Goal: Task Accomplishment & Management: Manage account settings

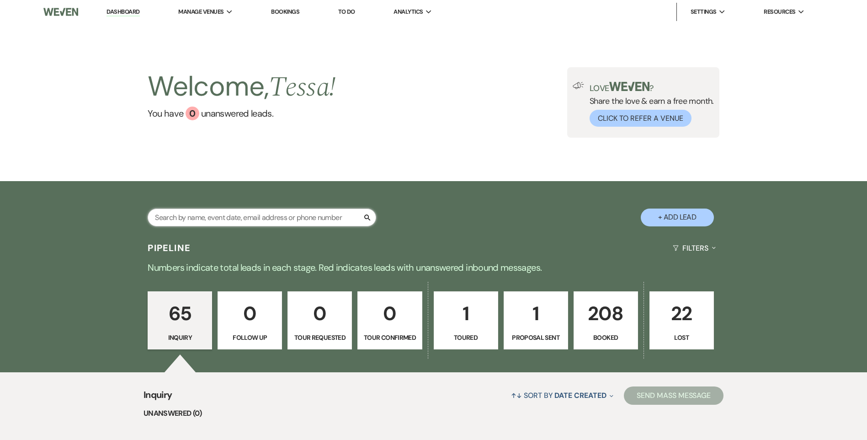
click at [288, 219] on input "text" at bounding box center [262, 218] width 229 height 18
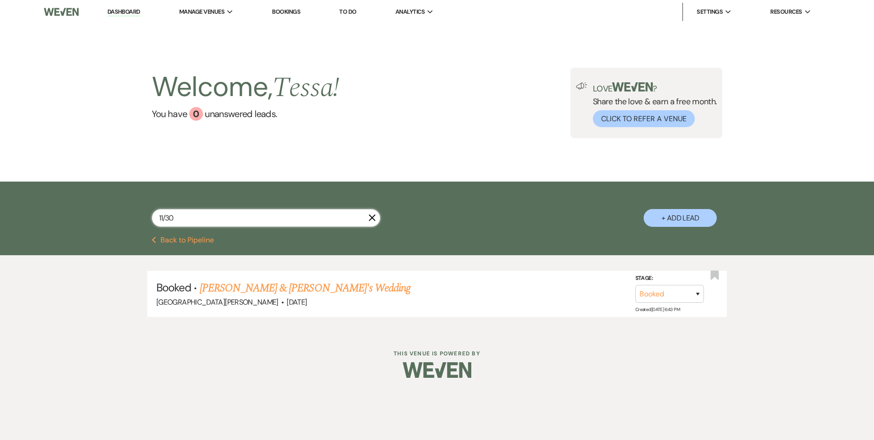
type input "11/30"
click at [297, 294] on link "[PERSON_NAME] & [PERSON_NAME]'s Wedding" at bounding box center [305, 288] width 211 height 16
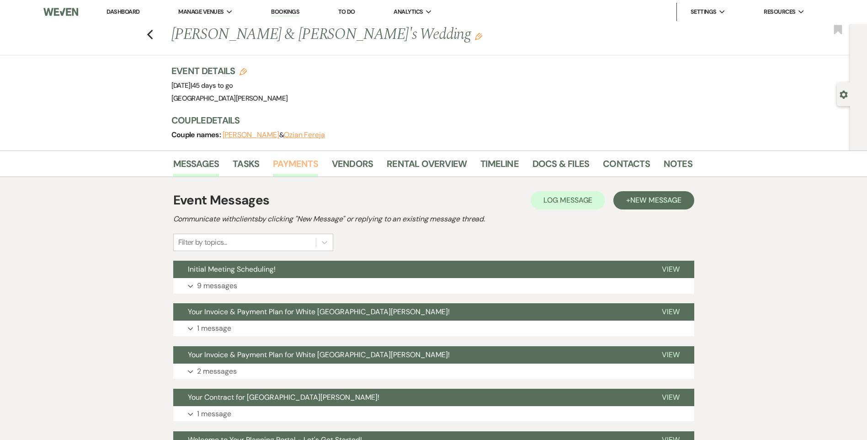
click at [292, 166] on link "Payments" at bounding box center [295, 166] width 45 height 20
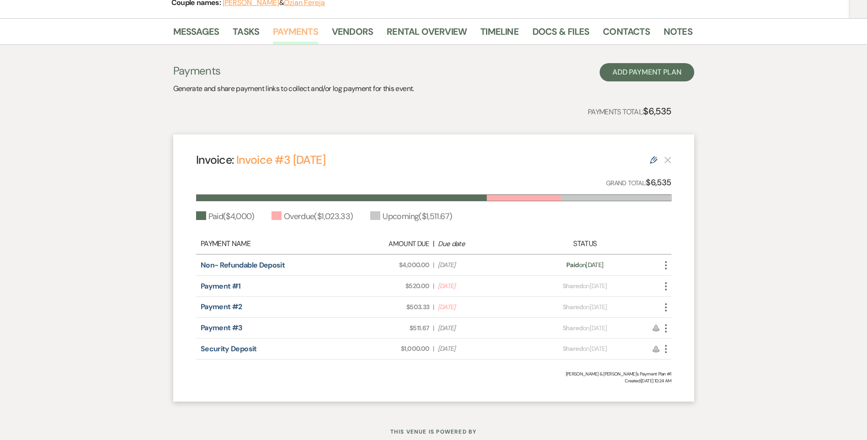
scroll to position [116, 0]
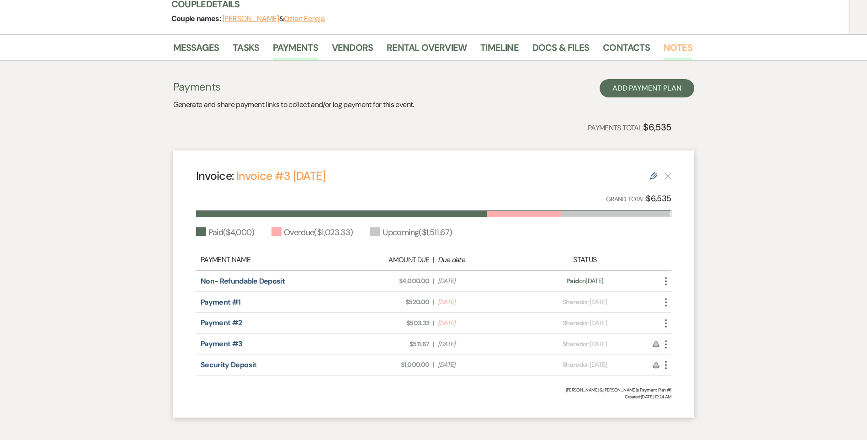
click at [674, 40] on link "Notes" at bounding box center [678, 50] width 29 height 20
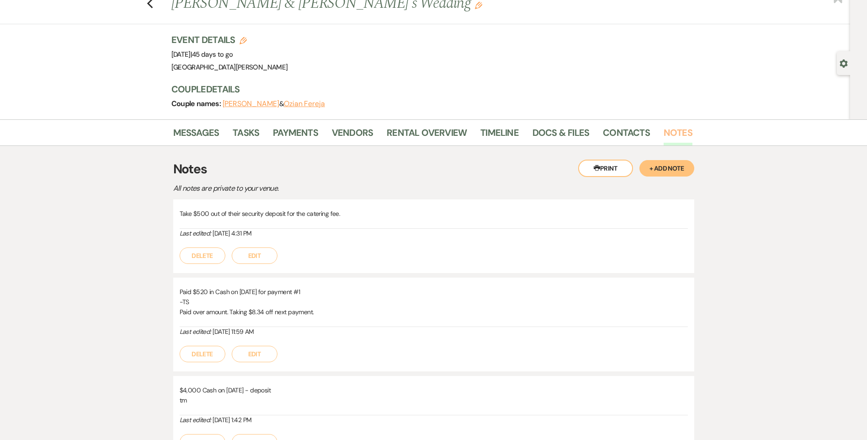
scroll to position [46, 0]
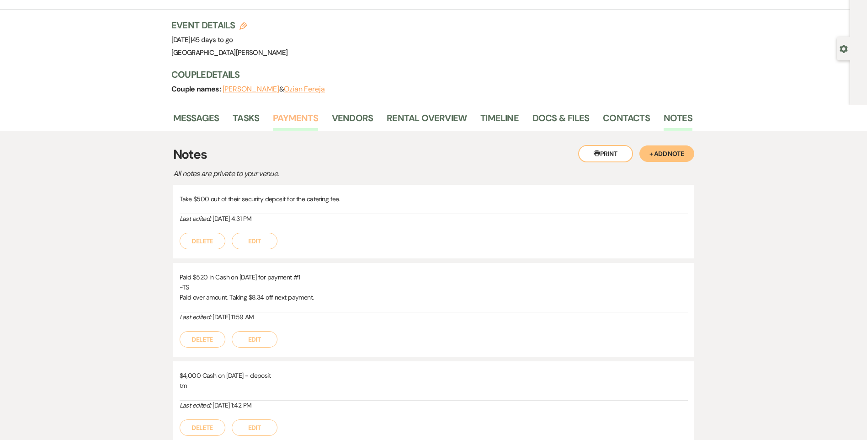
click at [304, 122] on link "Payments" at bounding box center [295, 121] width 45 height 20
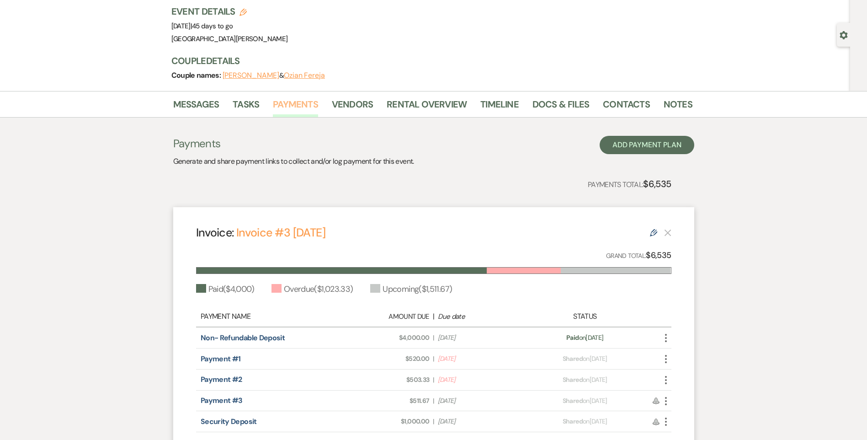
scroll to position [116, 0]
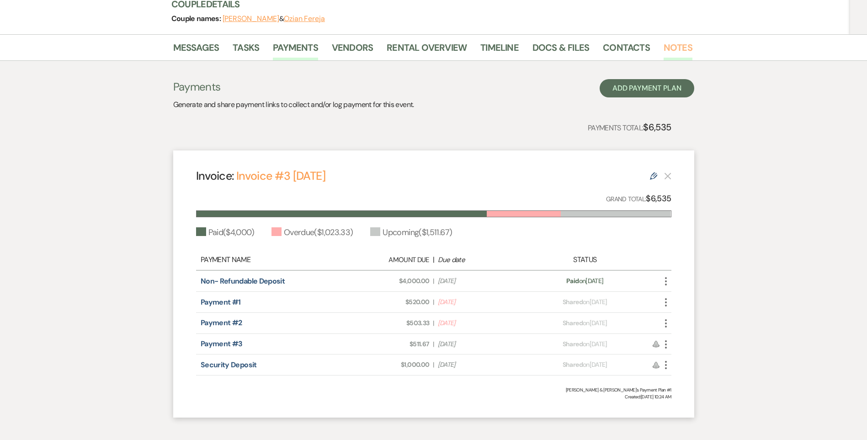
click at [683, 44] on link "Notes" at bounding box center [678, 50] width 29 height 20
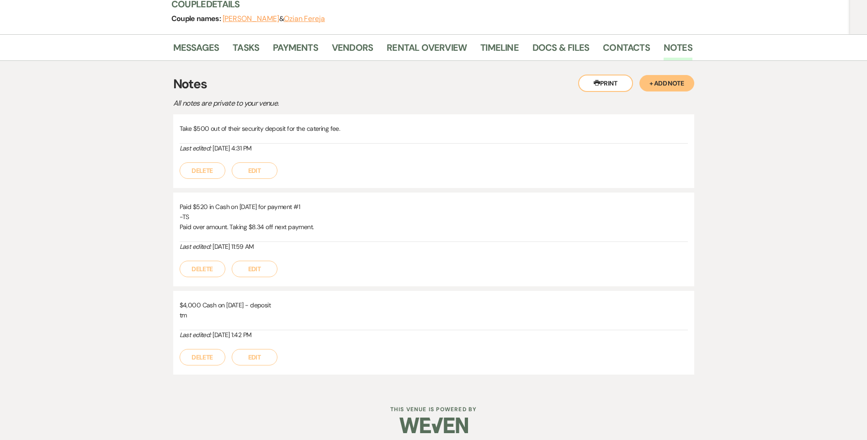
click at [671, 78] on button "+ Add Note" at bounding box center [667, 83] width 55 height 16
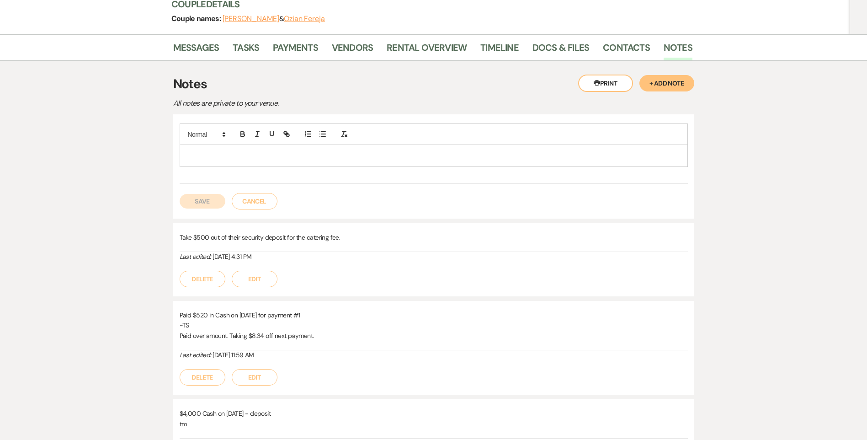
click at [257, 161] on p at bounding box center [434, 155] width 494 height 10
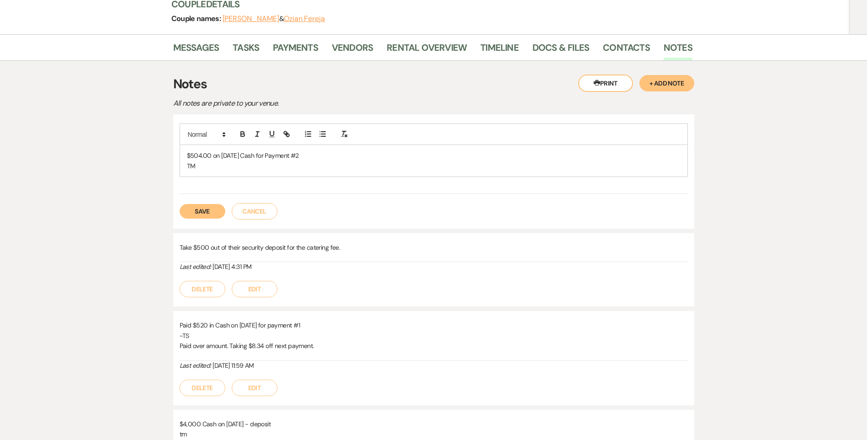
click at [209, 210] on button "Save" at bounding box center [203, 211] width 46 height 15
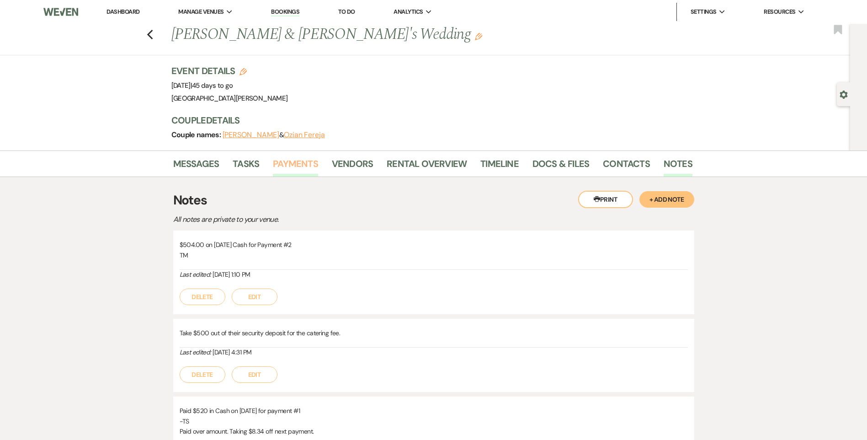
click at [288, 163] on link "Payments" at bounding box center [295, 166] width 45 height 20
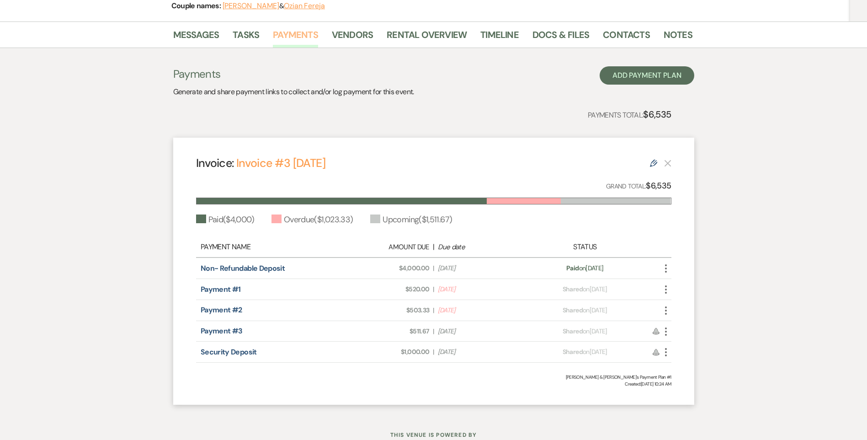
scroll to position [70, 0]
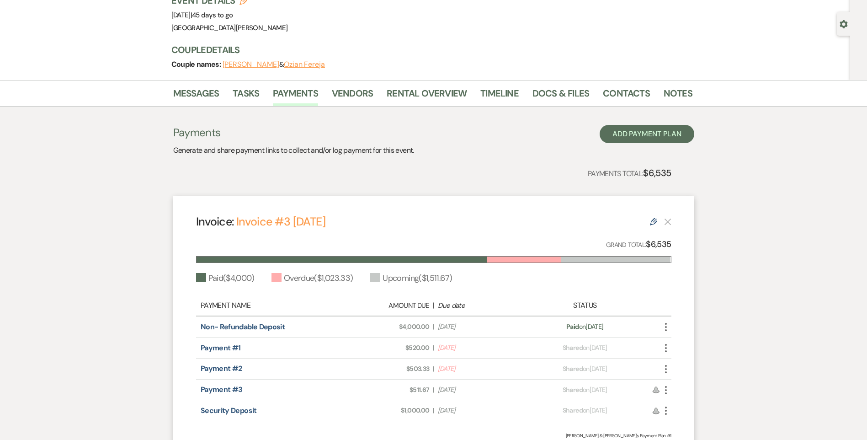
click at [668, 367] on icon "More" at bounding box center [666, 369] width 11 height 11
click at [692, 429] on link "Pencil Edit" at bounding box center [707, 434] width 92 height 16
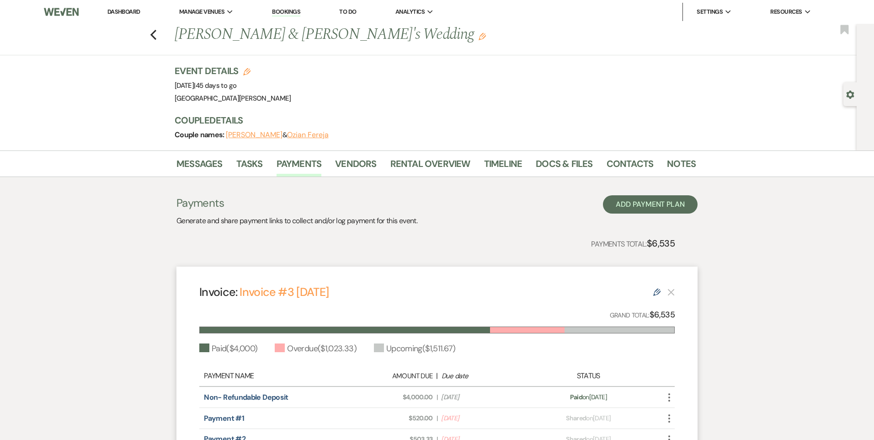
select select "28835"
select select "1"
select select "true"
select select "2"
select select "flat"
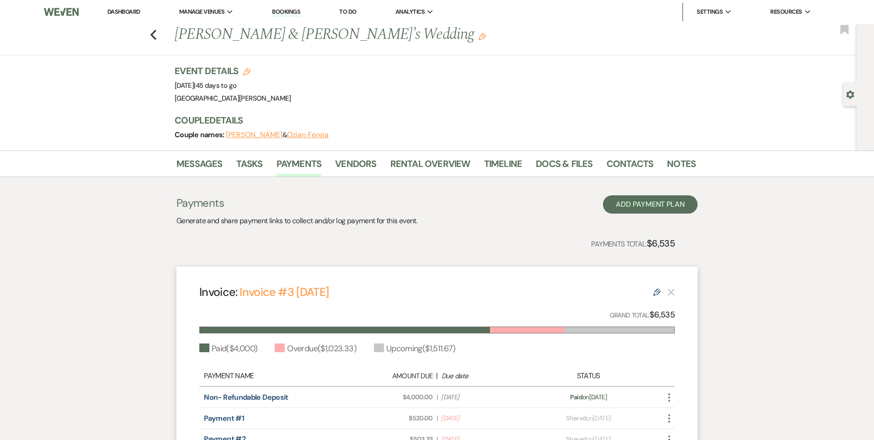
select select "true"
select select "2"
select select "flat"
select select "true"
select select "2"
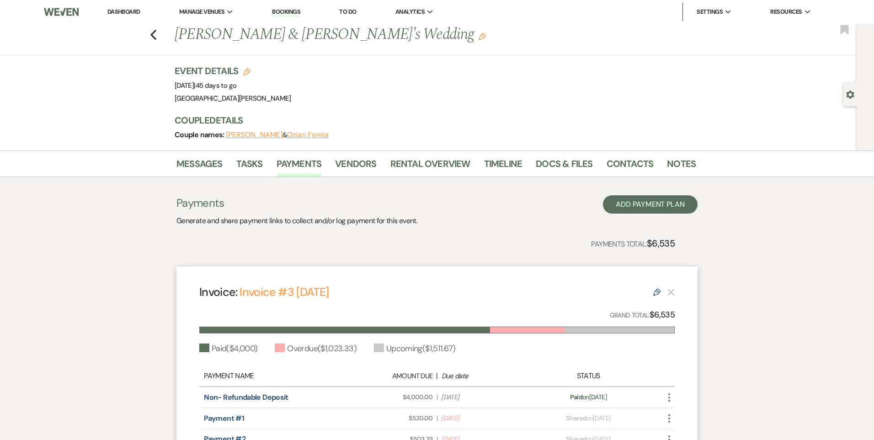
select select "flat"
select select "true"
select select "client"
select select "weeks"
select select "client"
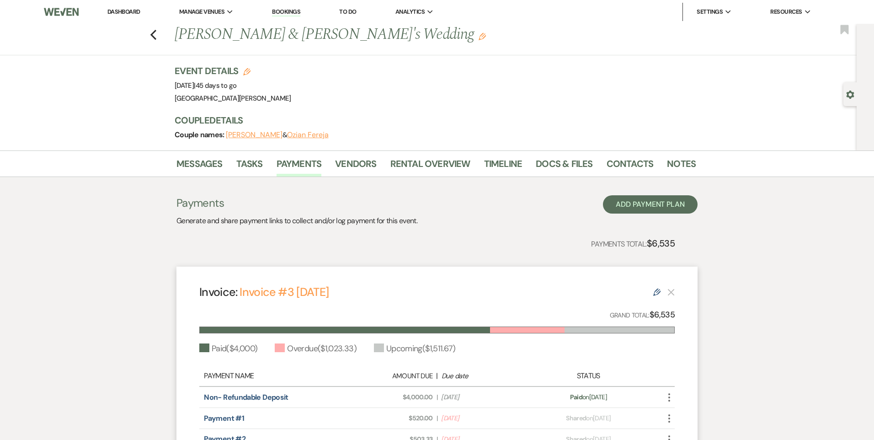
select select "days"
select select "2"
select select "flat"
select select "true"
select select "client"
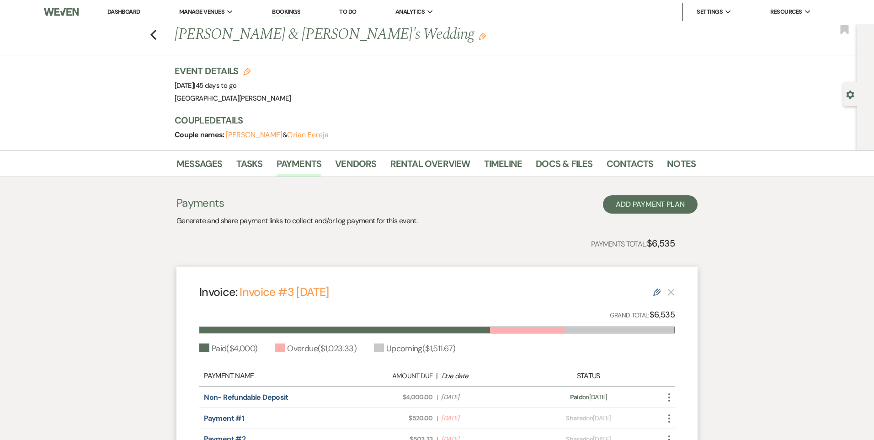
select select "days"
select select "client"
select select "weeks"
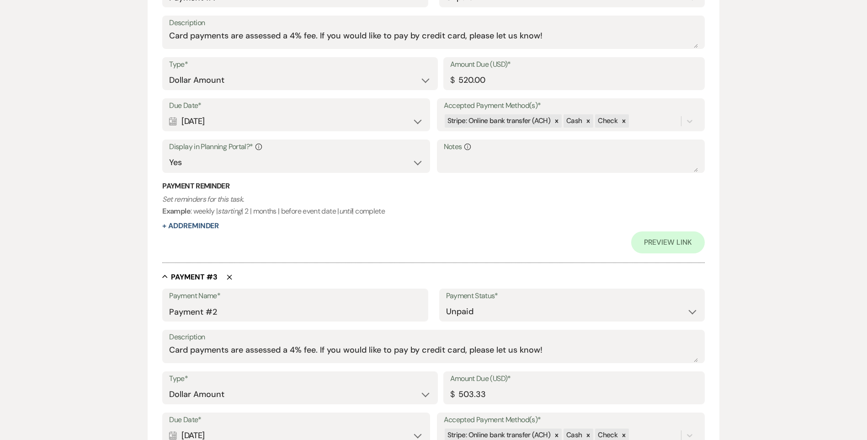
scroll to position [732, 0]
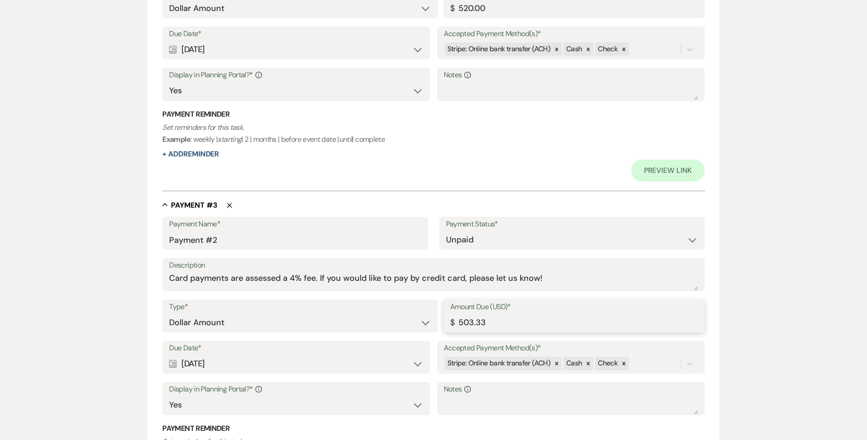
click at [471, 321] on input "503.33" at bounding box center [574, 323] width 248 height 18
drag, startPoint x: 487, startPoint y: 318, endPoint x: 476, endPoint y: 320, distance: 11.5
click at [476, 320] on input "504.33" at bounding box center [574, 323] width 248 height 18
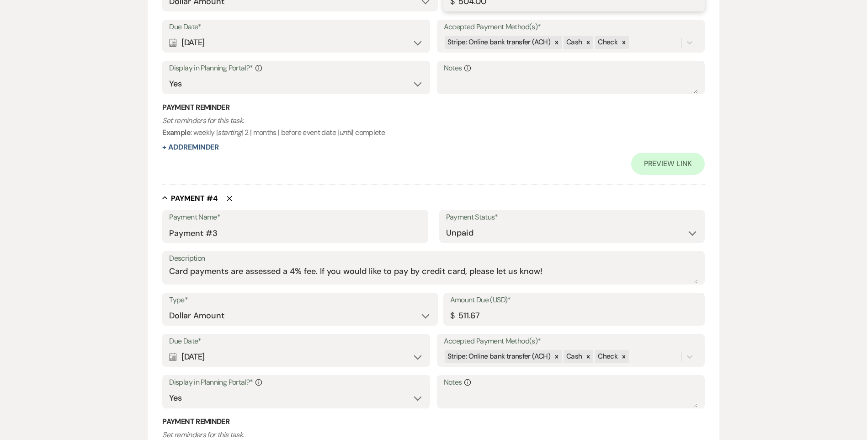
scroll to position [1097, 0]
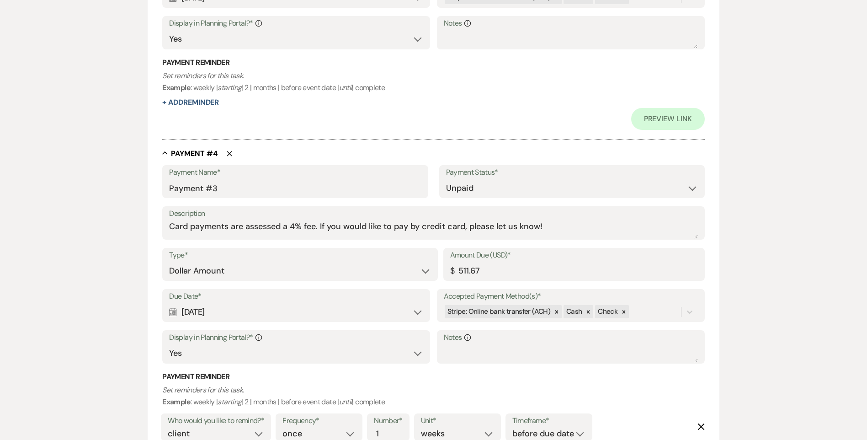
type input "504.00"
drag, startPoint x: 482, startPoint y: 271, endPoint x: 459, endPoint y: 273, distance: 22.9
click at [459, 273] on input "511.67" at bounding box center [574, 271] width 248 height 18
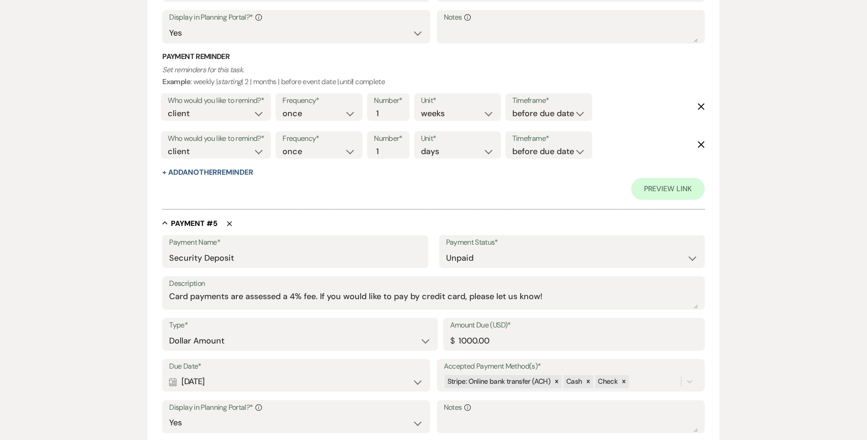
scroll to position [1733, 0]
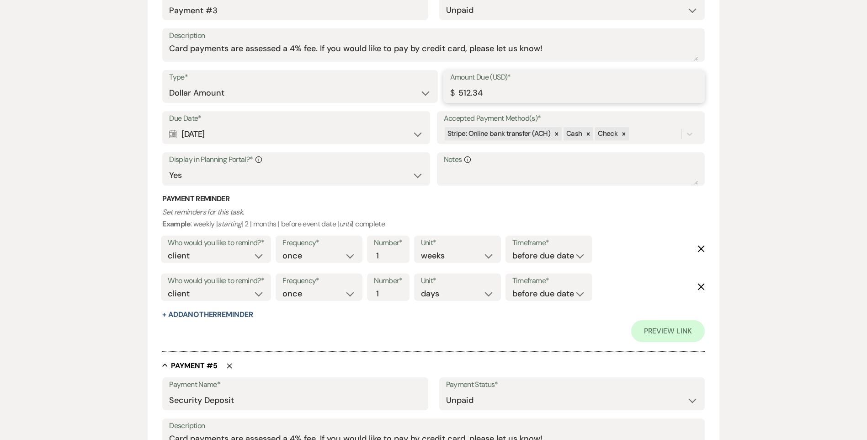
type input "512.34"
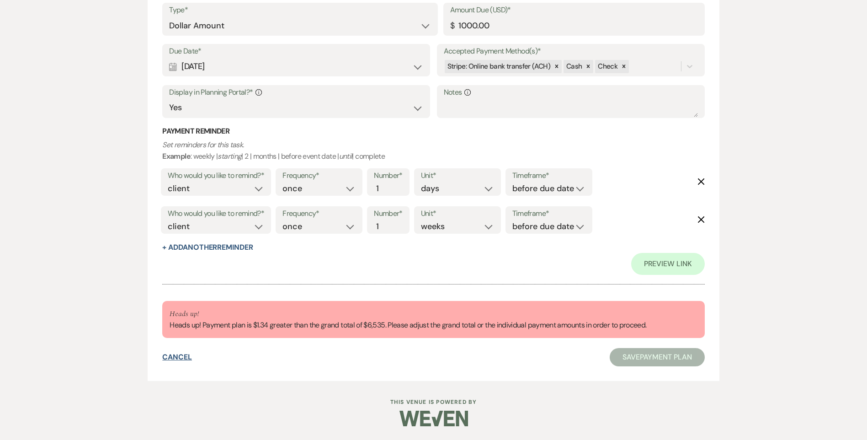
click at [184, 358] on button "Cancel" at bounding box center [177, 356] width 30 height 7
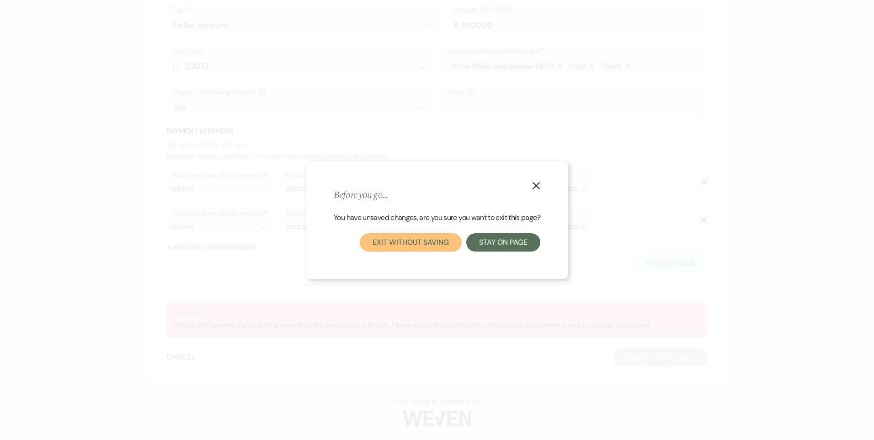
click at [443, 246] on button "Exit without saving" at bounding box center [411, 242] width 102 height 18
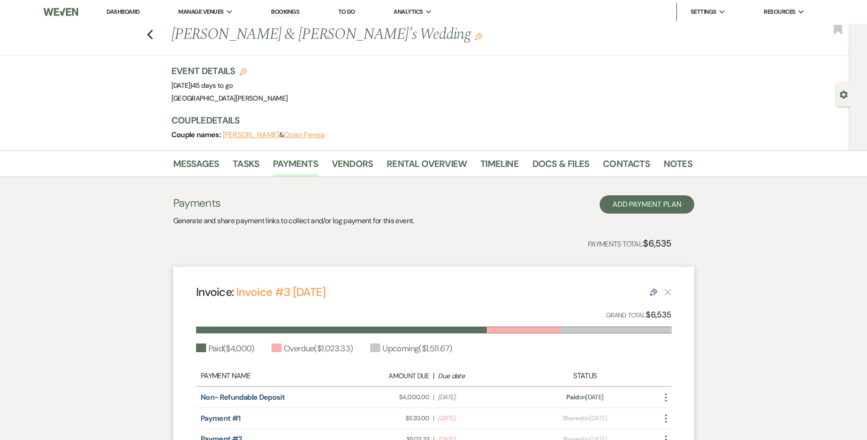
scroll to position [137, 0]
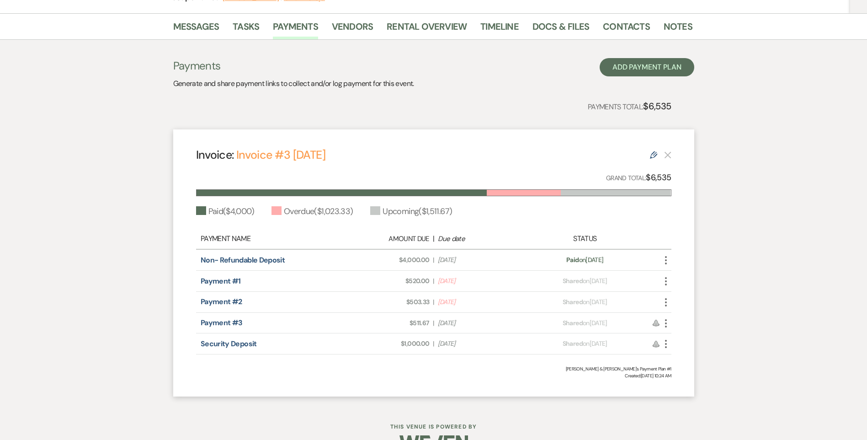
click at [669, 302] on icon "More" at bounding box center [666, 302] width 11 height 11
click at [700, 371] on link "Pencil Edit" at bounding box center [707, 367] width 92 height 16
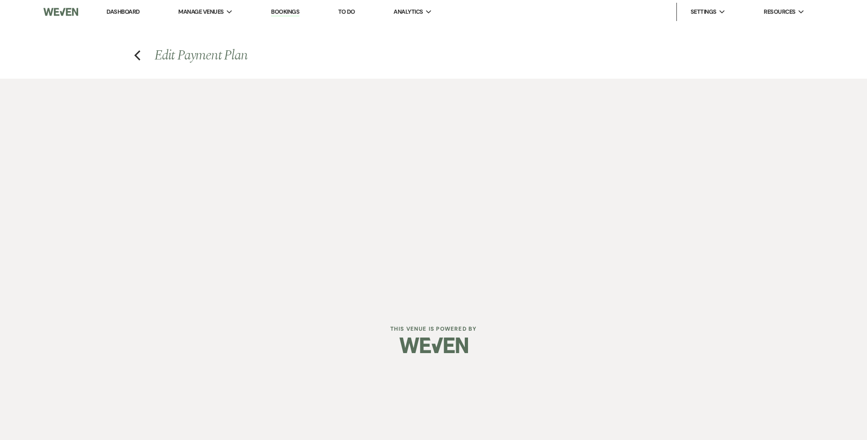
select select "28835"
select select "1"
select select "true"
select select "2"
select select "flat"
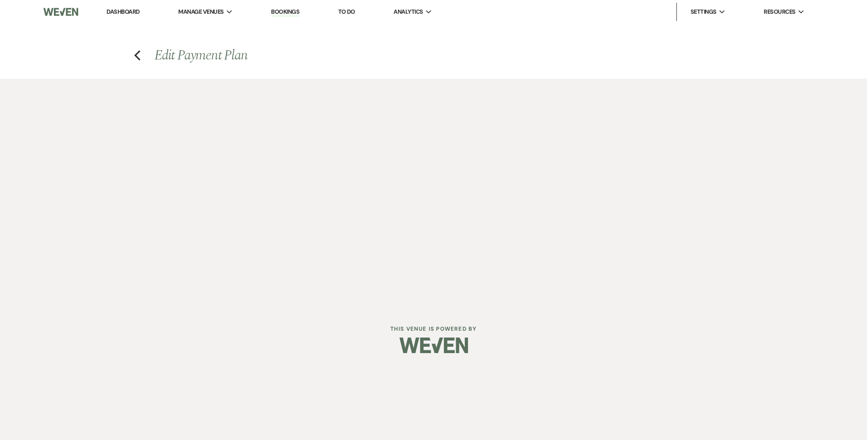
select select "true"
select select "2"
select select "flat"
select select "true"
select select "2"
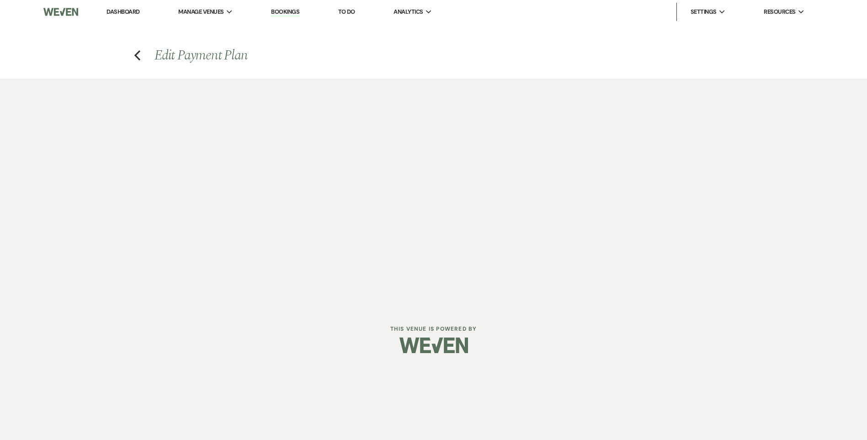
select select "flat"
select select "true"
select select "client"
select select "weeks"
select select "client"
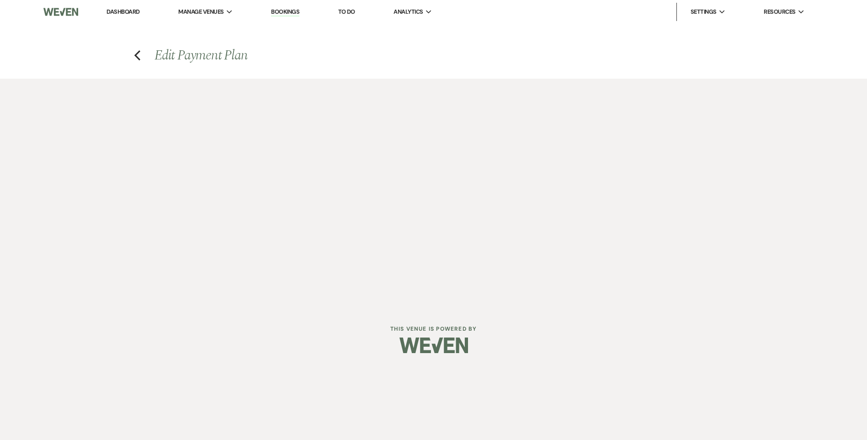
select select "days"
select select "2"
select select "flat"
select select "true"
select select "client"
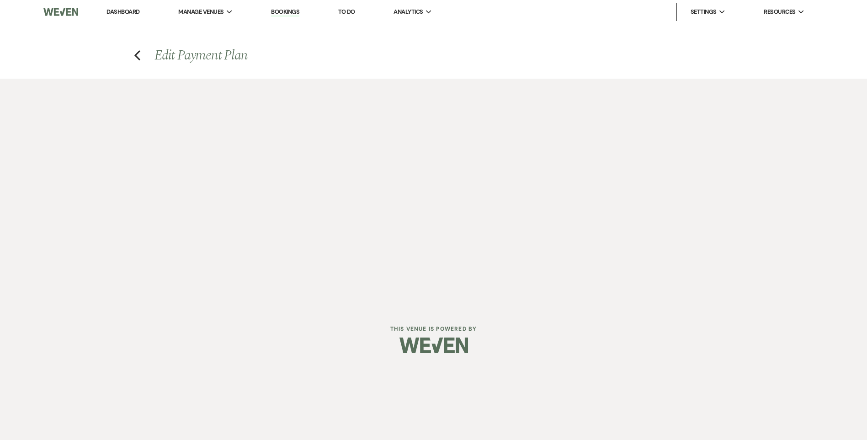
select select "days"
select select "client"
select select "weeks"
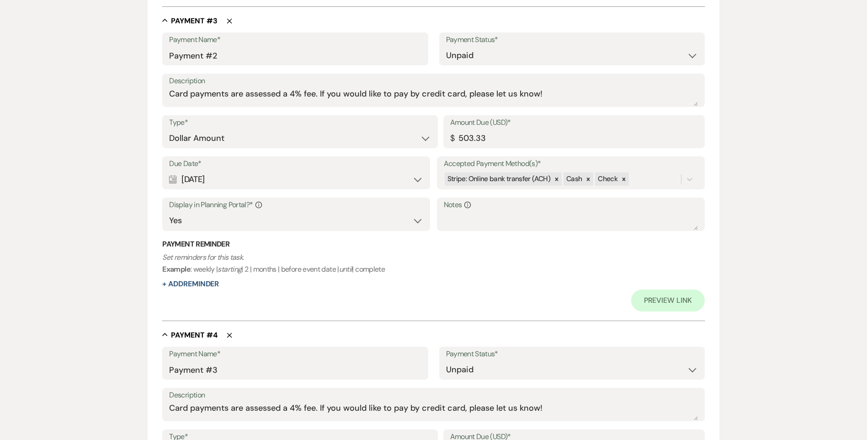
scroll to position [774, 0]
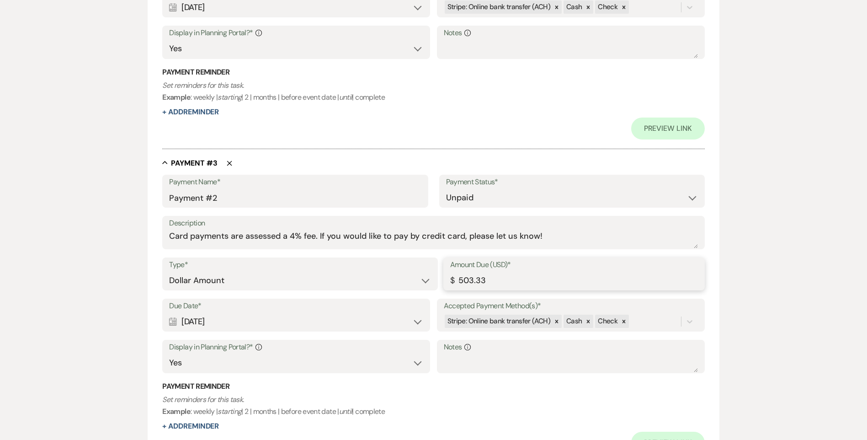
drag, startPoint x: 484, startPoint y: 281, endPoint x: 469, endPoint y: 280, distance: 15.1
click at [469, 280] on input "503.33" at bounding box center [574, 281] width 248 height 18
type input "504.00"
drag, startPoint x: 812, startPoint y: 256, endPoint x: 808, endPoint y: 261, distance: 6.4
click at [811, 257] on div "Edit Payment Plan Create link(s) to collect and/or log payments for this event:…" at bounding box center [433, 322] width 867 height 2035
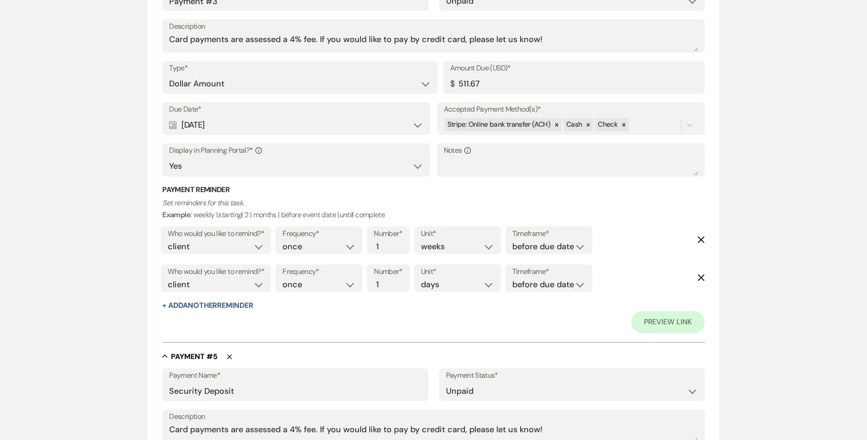
scroll to position [1092, 0]
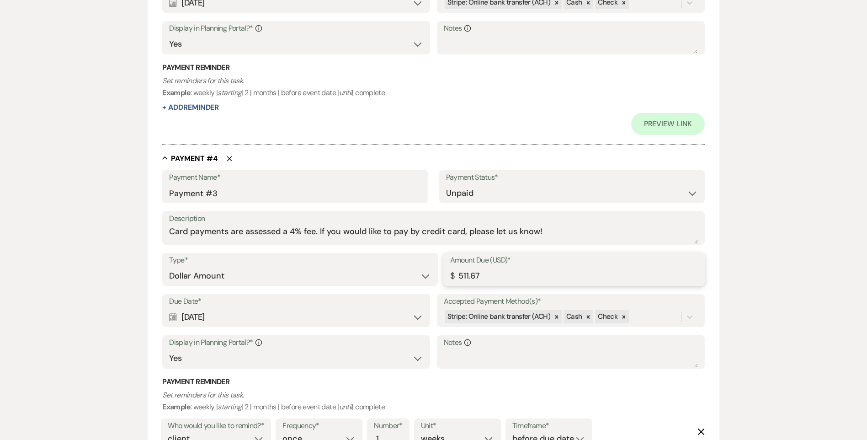
click at [467, 276] on input "511.67" at bounding box center [574, 276] width 248 height 18
click at [479, 275] on input "512.67" at bounding box center [574, 276] width 248 height 18
click at [481, 275] on input "512.37" at bounding box center [574, 276] width 248 height 18
click at [750, 297] on div "Edit Payment Plan Create link(s) to collect and/or log payments for this event:…" at bounding box center [434, 3] width 658 height 2035
click at [486, 277] on input "512.34" at bounding box center [574, 276] width 248 height 18
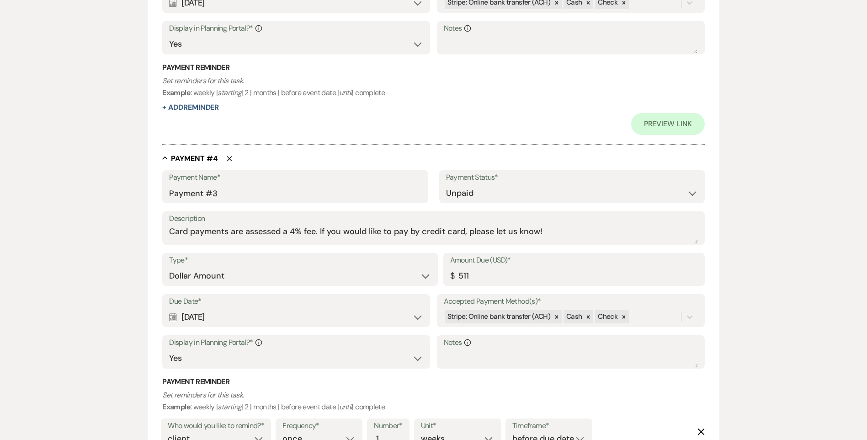
type input "511.00"
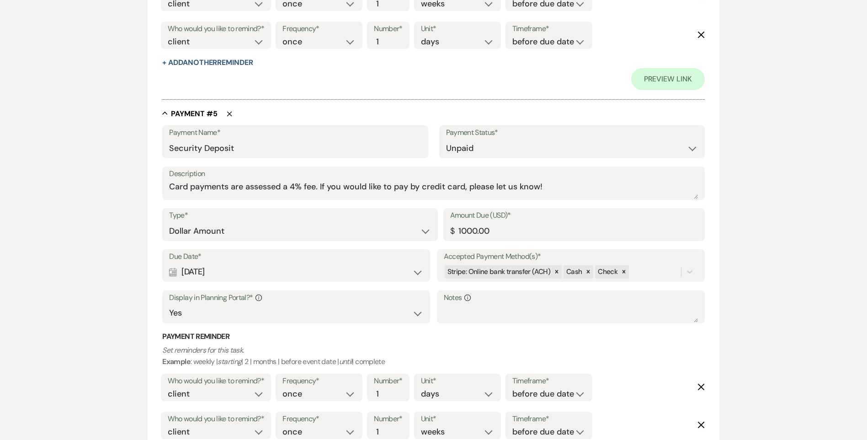
scroll to position [1688, 0]
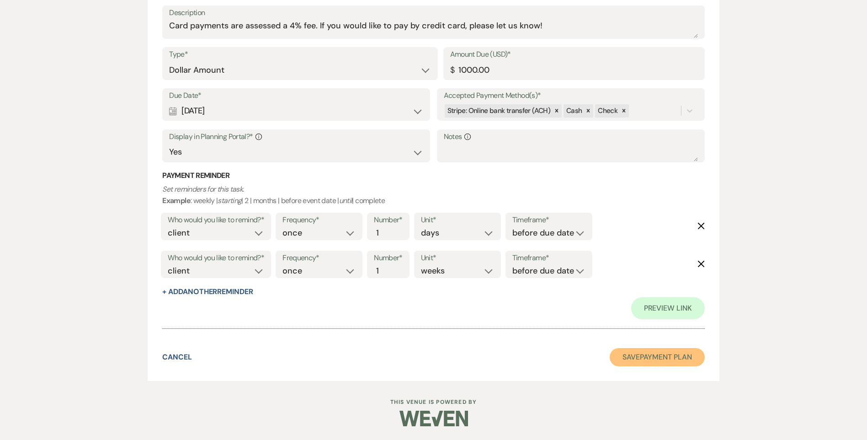
click at [671, 364] on button "Save Payment Plan" at bounding box center [657, 357] width 95 height 18
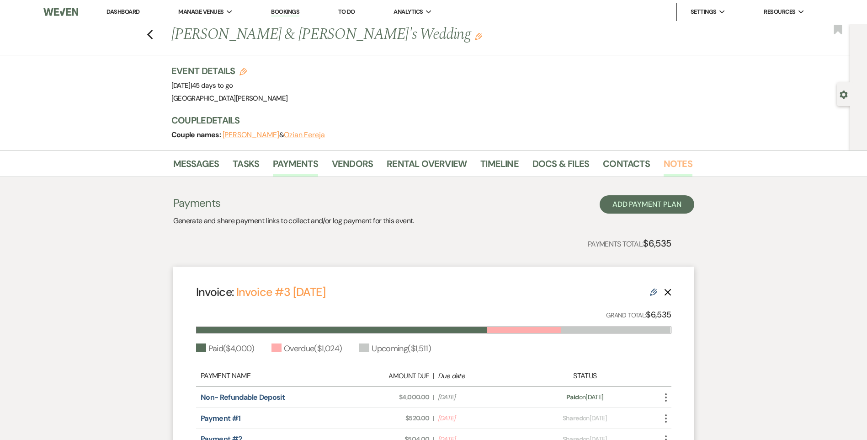
click at [680, 166] on link "Notes" at bounding box center [678, 166] width 29 height 20
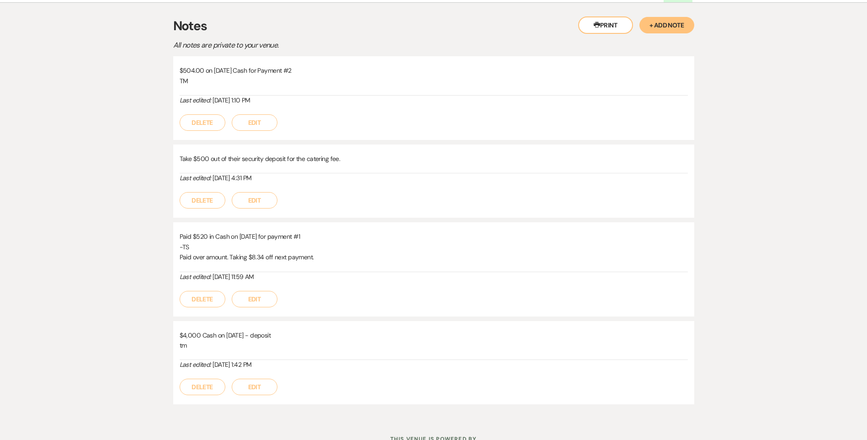
scroll to position [211, 0]
